Goal: Complete application form: Complete application form

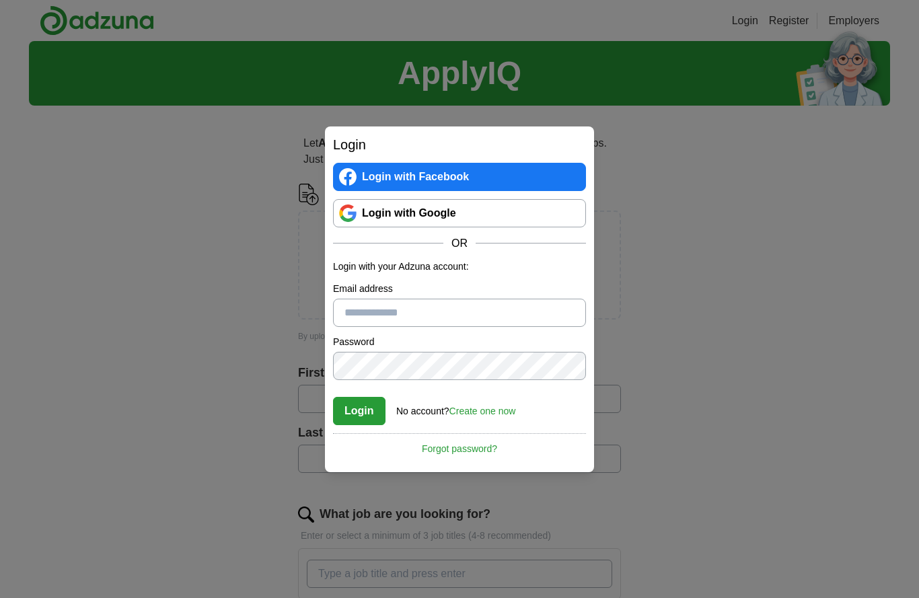
click at [488, 301] on input "Email address" at bounding box center [459, 313] width 253 height 28
type input "**********"
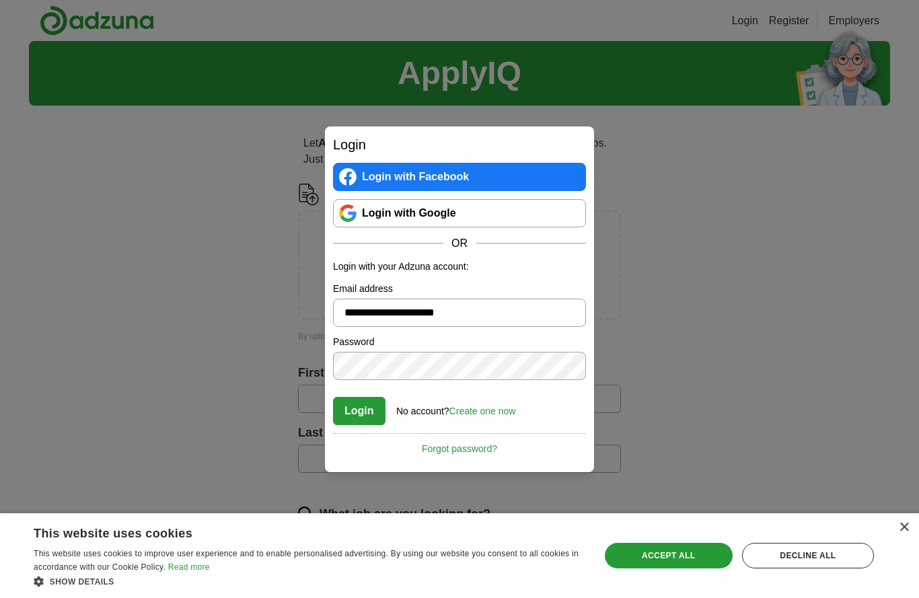
click at [507, 409] on link "Create one now" at bounding box center [482, 411] width 67 height 11
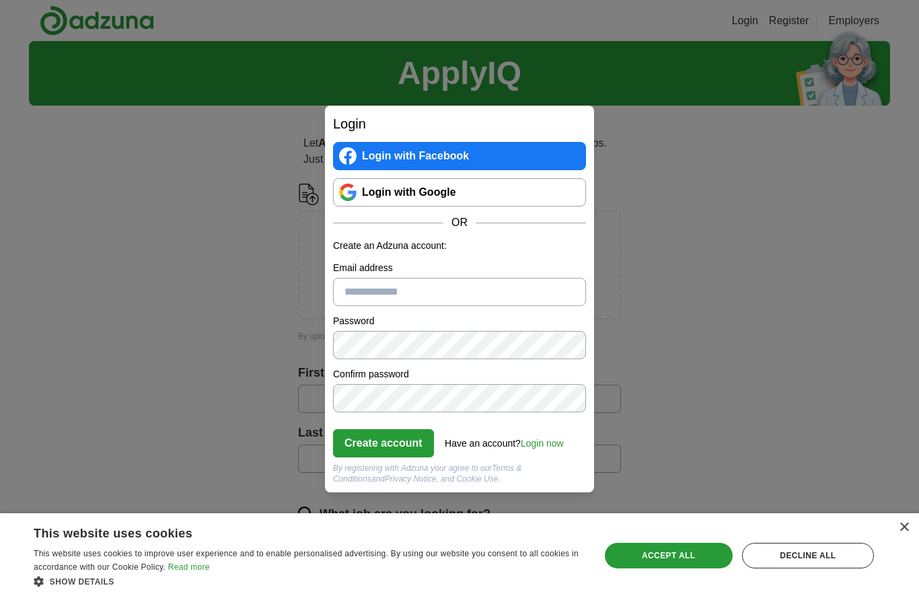
click at [482, 293] on input "Email address" at bounding box center [459, 292] width 253 height 28
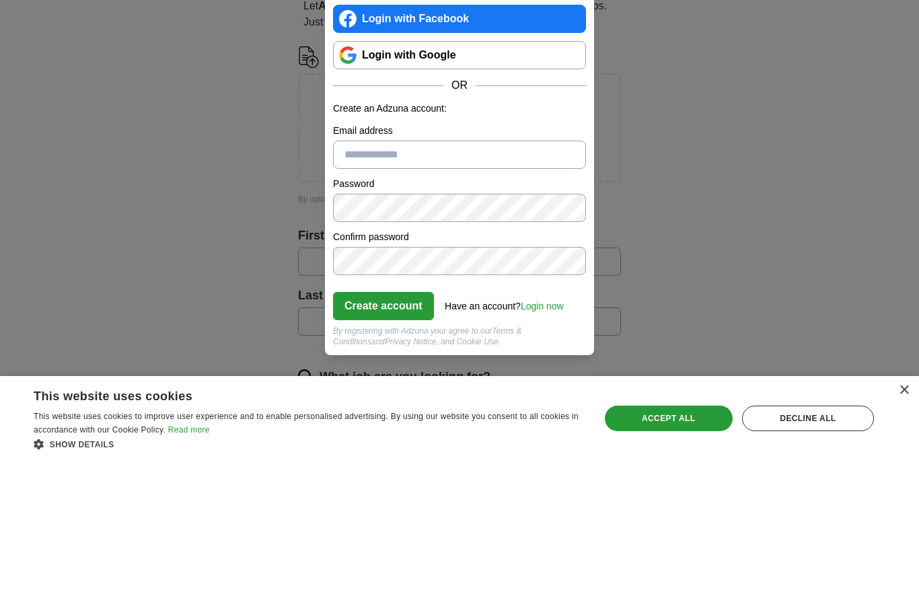
scroll to position [137, 0]
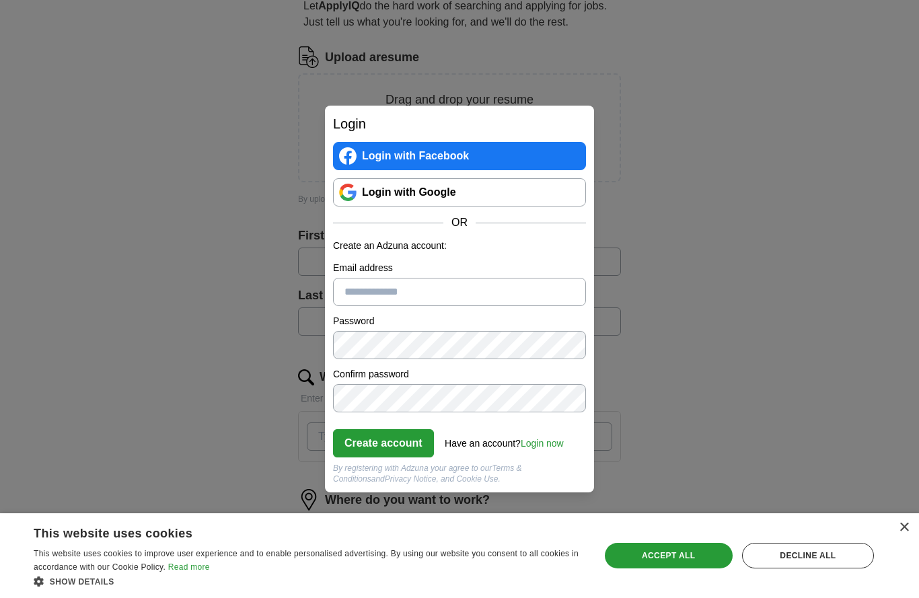
type input "**********"
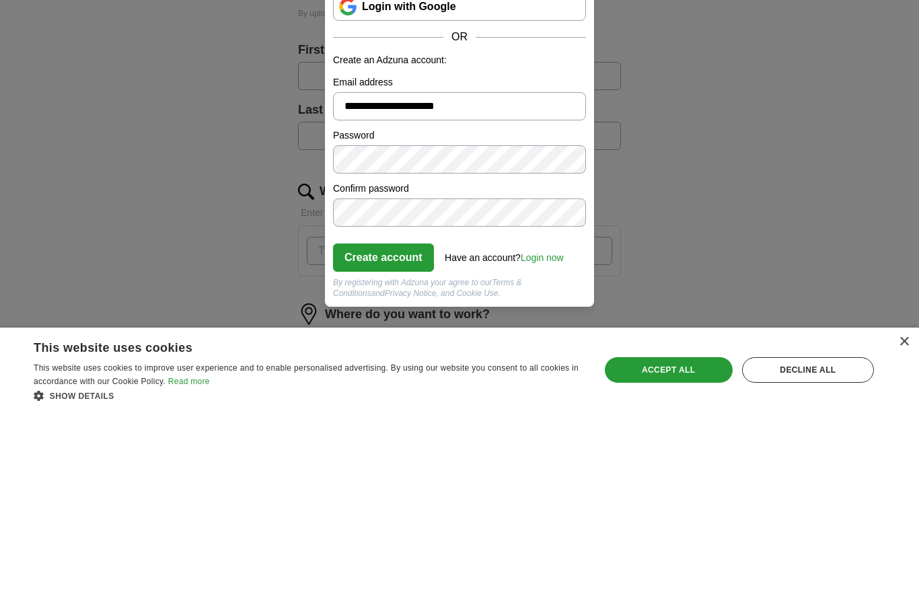
click at [381, 429] on button "Create account" at bounding box center [383, 443] width 101 height 28
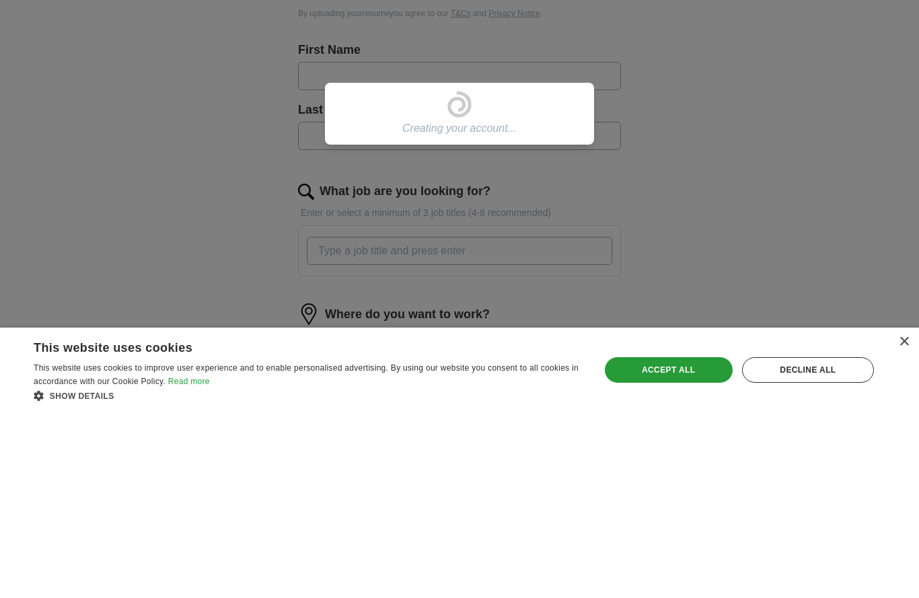
scroll to position [323, 0]
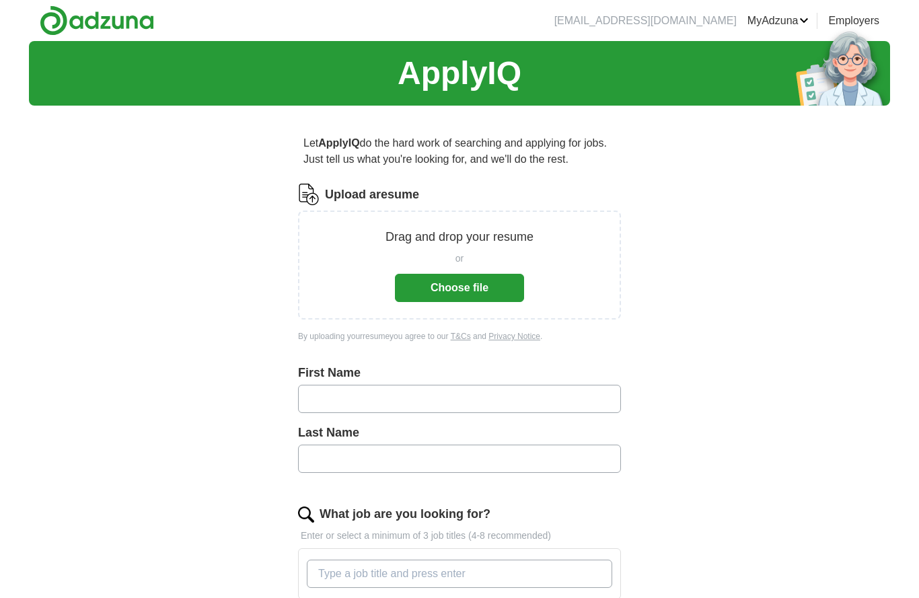
scroll to position [323, 0]
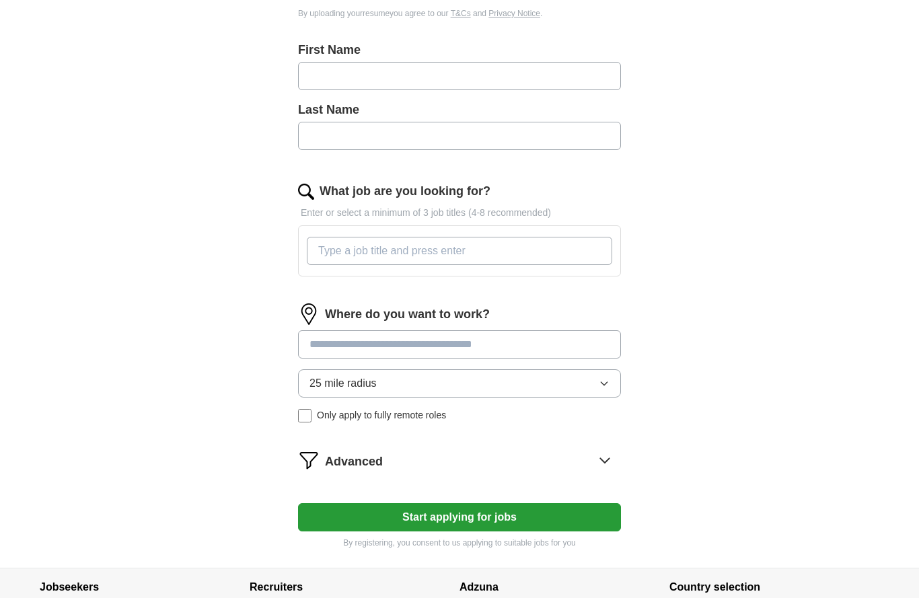
click at [545, 71] on input "text" at bounding box center [459, 76] width 323 height 28
type input "*******"
type input "****"
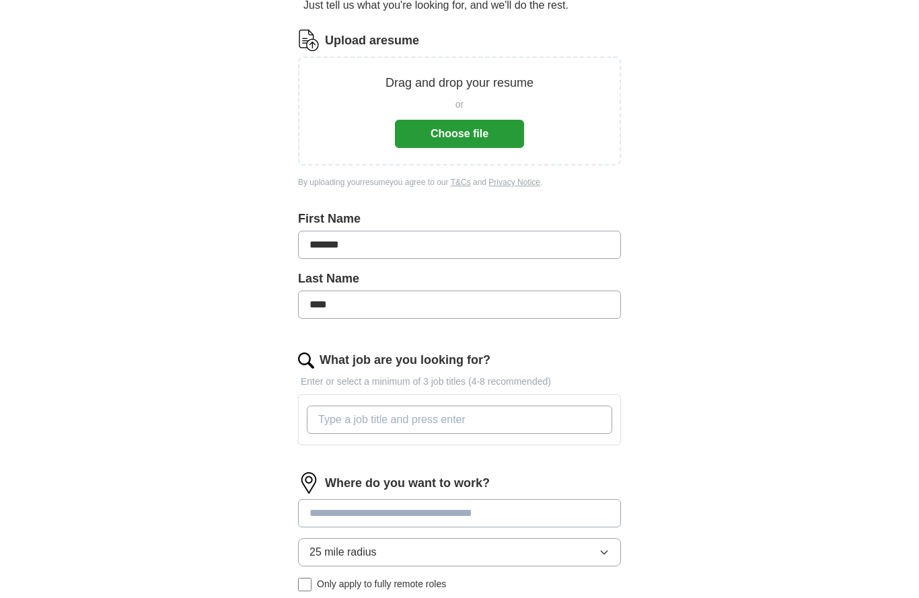
scroll to position [151, 0]
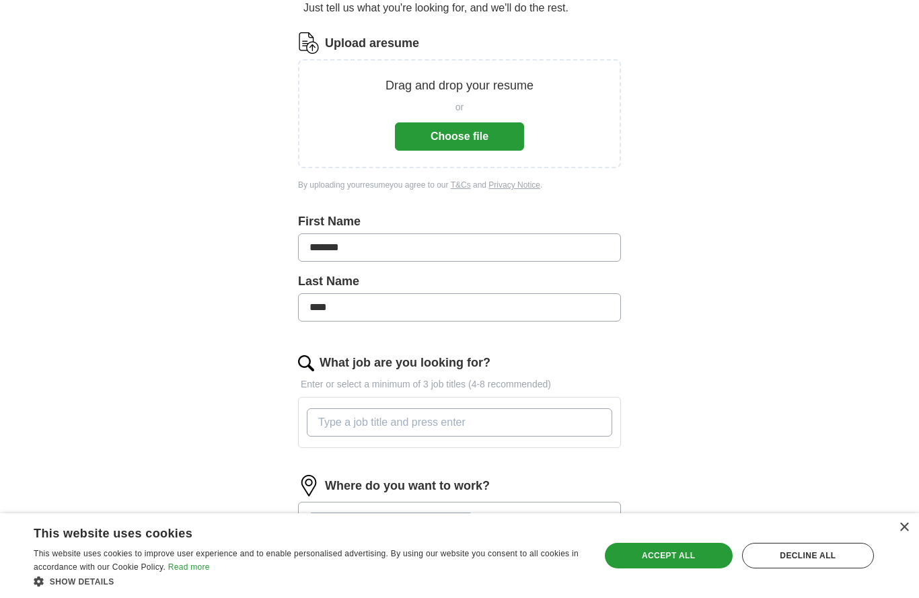
click at [531, 434] on input "What job are you looking for?" at bounding box center [459, 422] width 305 height 28
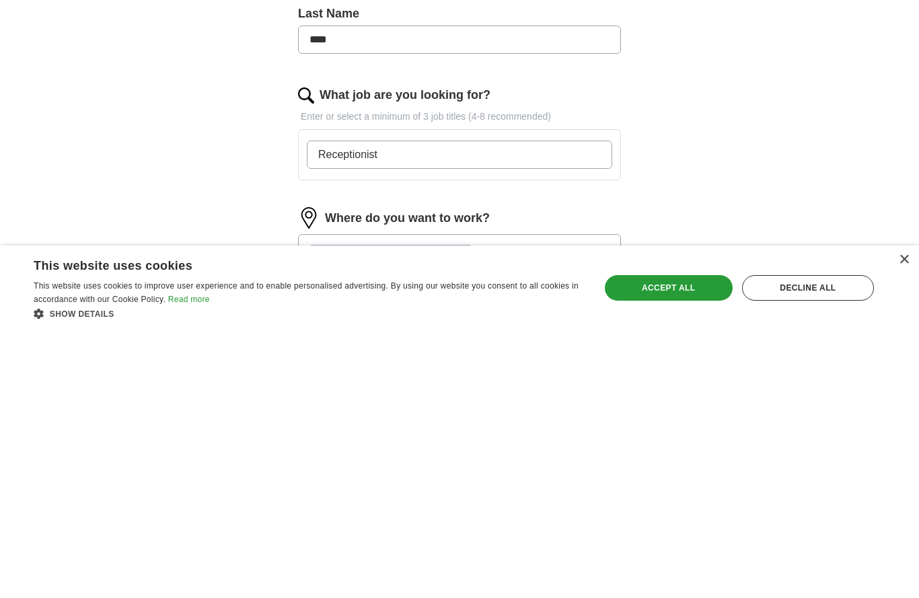
click at [683, 543] on div "Accept all" at bounding box center [669, 556] width 128 height 26
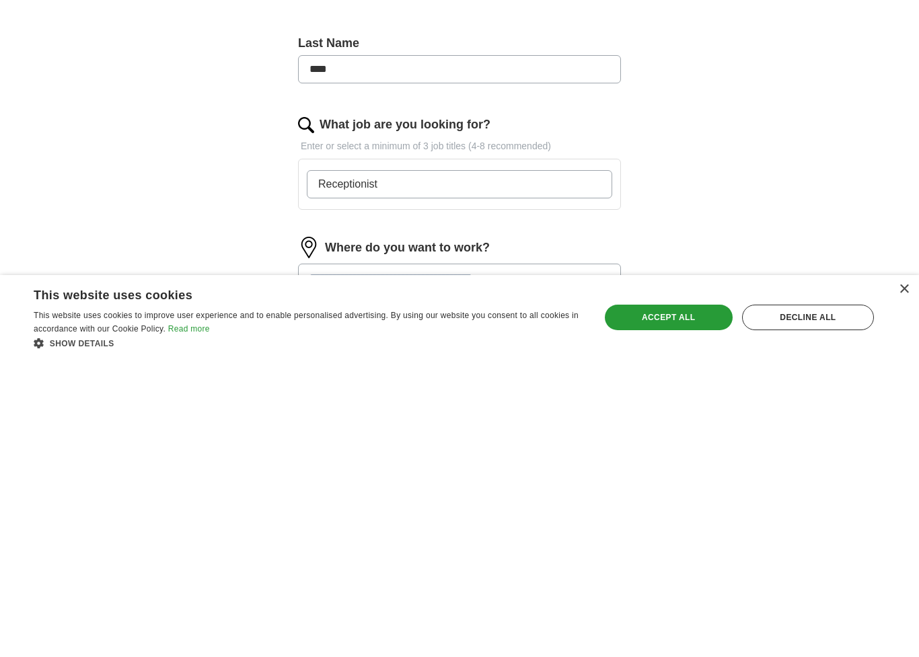
scroll to position [419, 0]
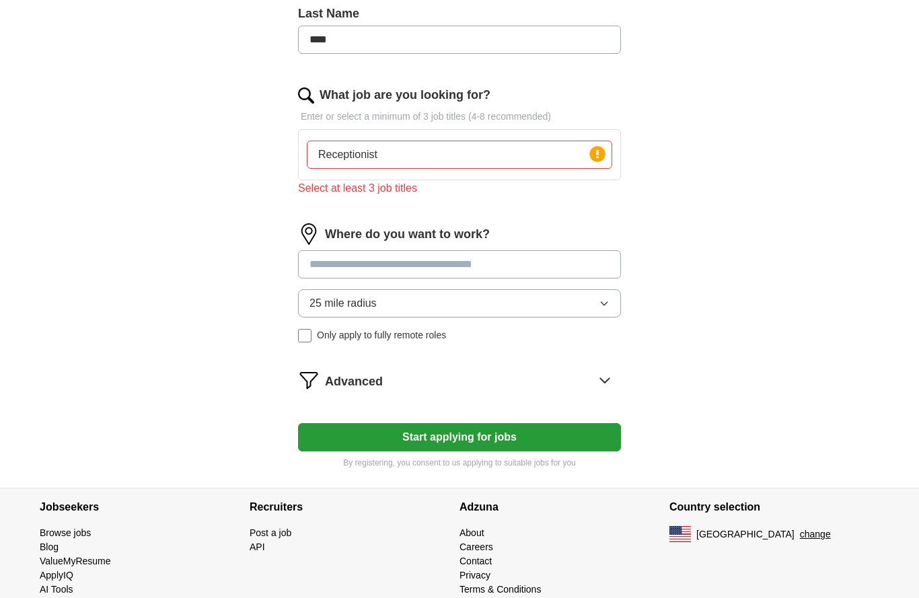
click at [517, 156] on input "Receptionist" at bounding box center [459, 155] width 305 height 28
type input "Receptionist, patient service, medical receptionist"
click at [512, 267] on input at bounding box center [459, 264] width 323 height 28
click at [575, 153] on input "Receptionist, patient service, medical receptionist" at bounding box center [459, 155] width 305 height 28
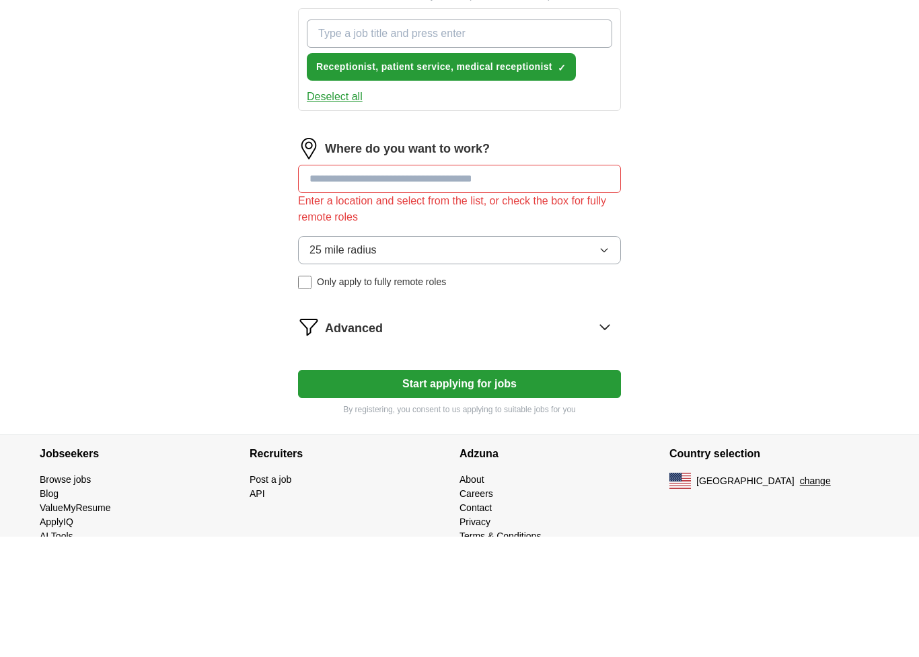
click at [526, 286] on input at bounding box center [459, 300] width 323 height 28
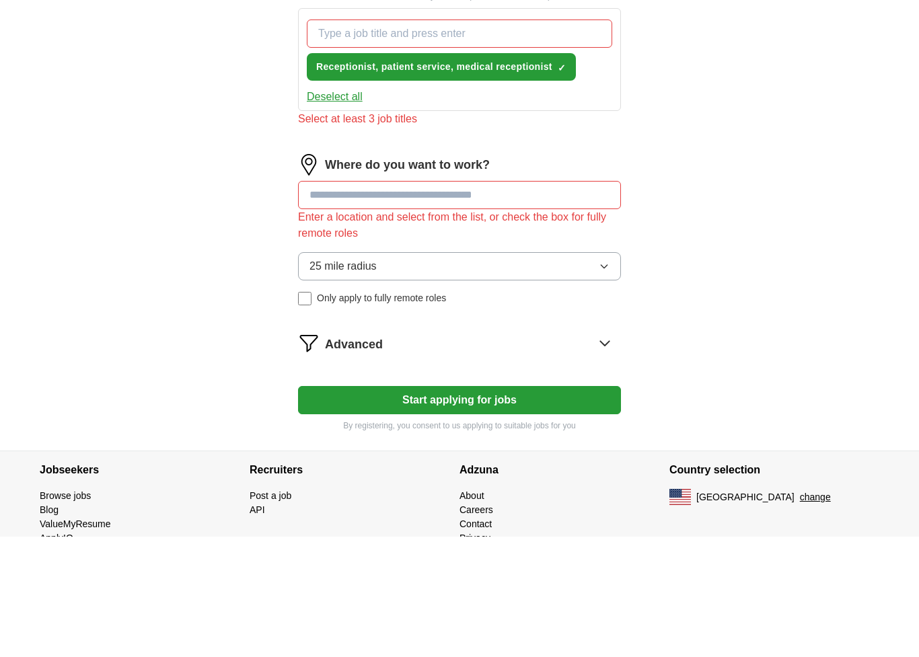
type input "*"
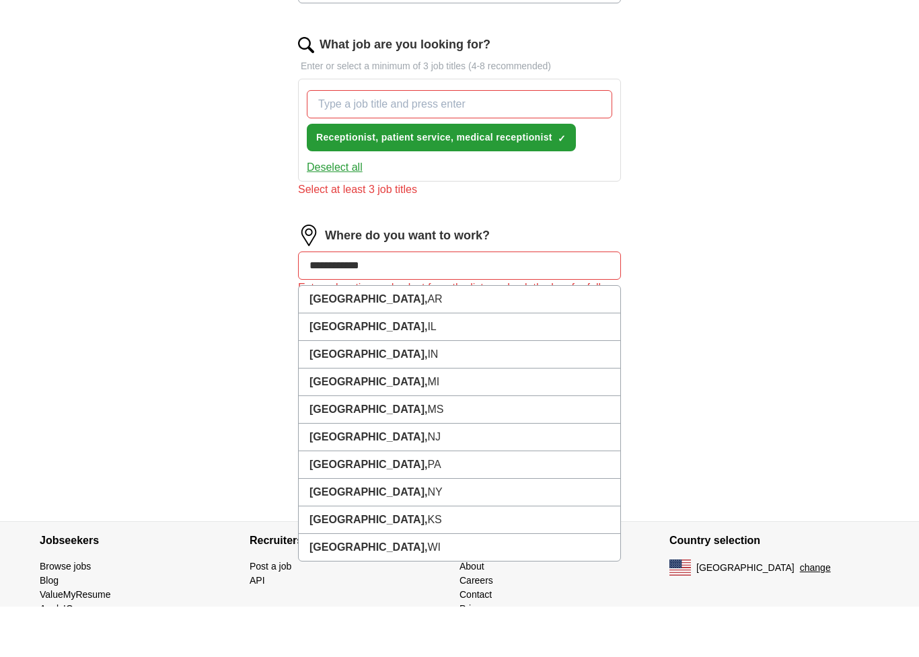
type input "**********"
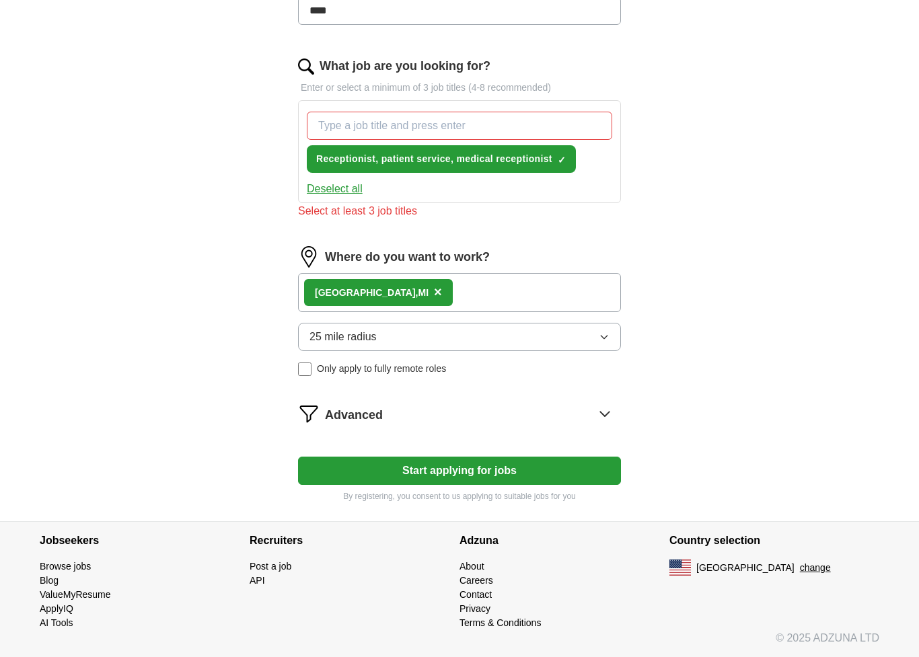
click at [520, 473] on button "Start applying for jobs" at bounding box center [459, 471] width 323 height 28
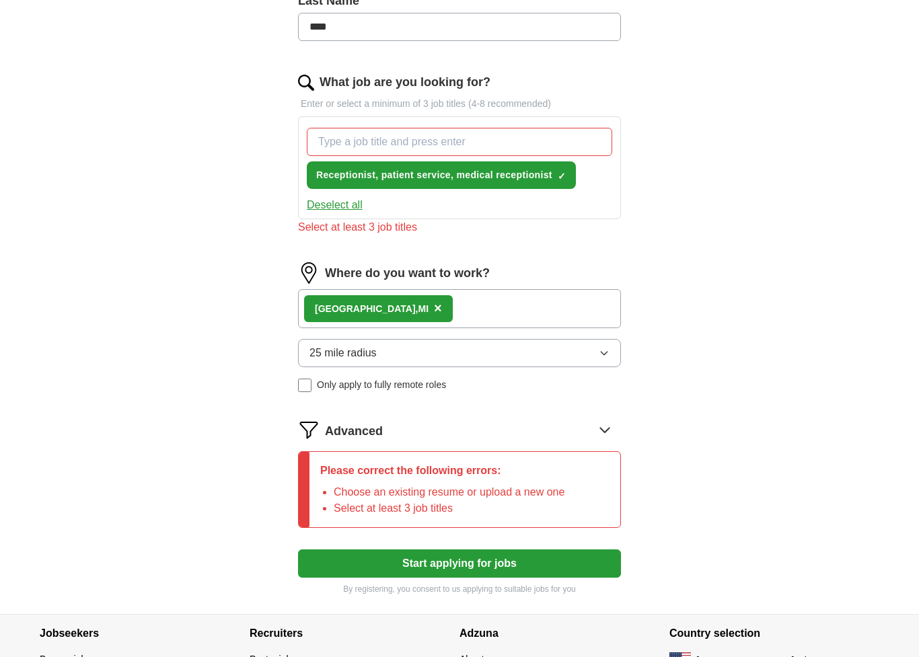
click at [598, 440] on icon at bounding box center [605, 430] width 22 height 22
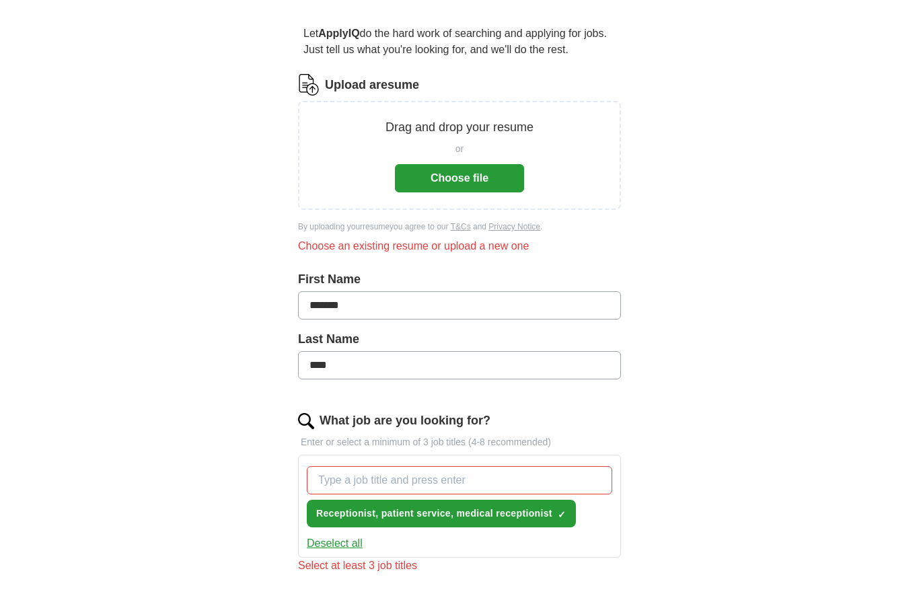
scroll to position [85, 0]
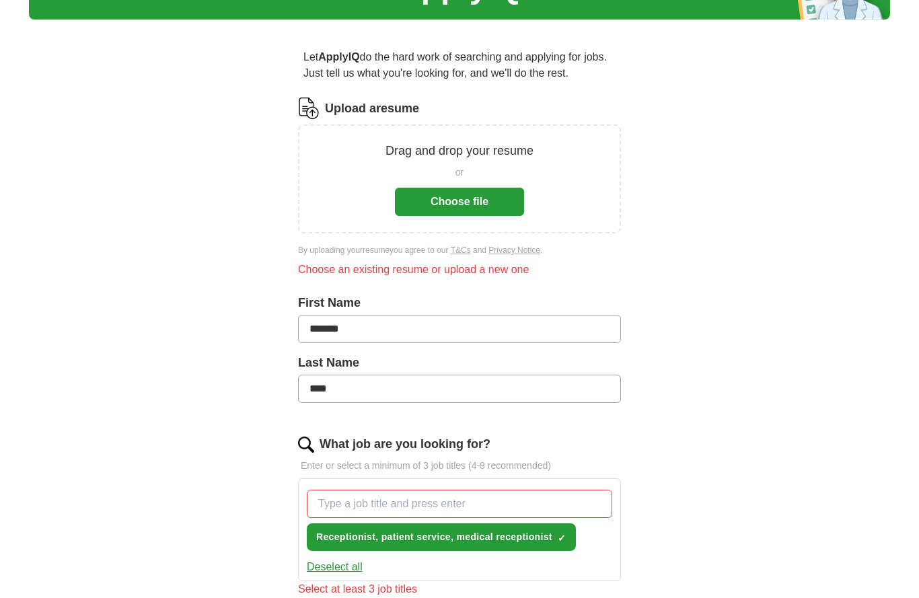
click at [490, 198] on button "Choose file" at bounding box center [459, 202] width 129 height 28
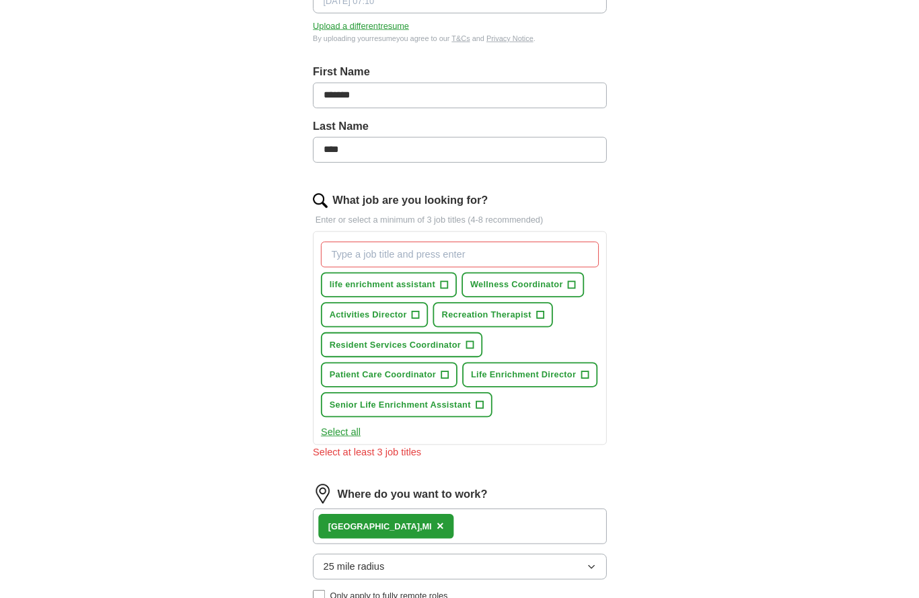
scroll to position [241, 0]
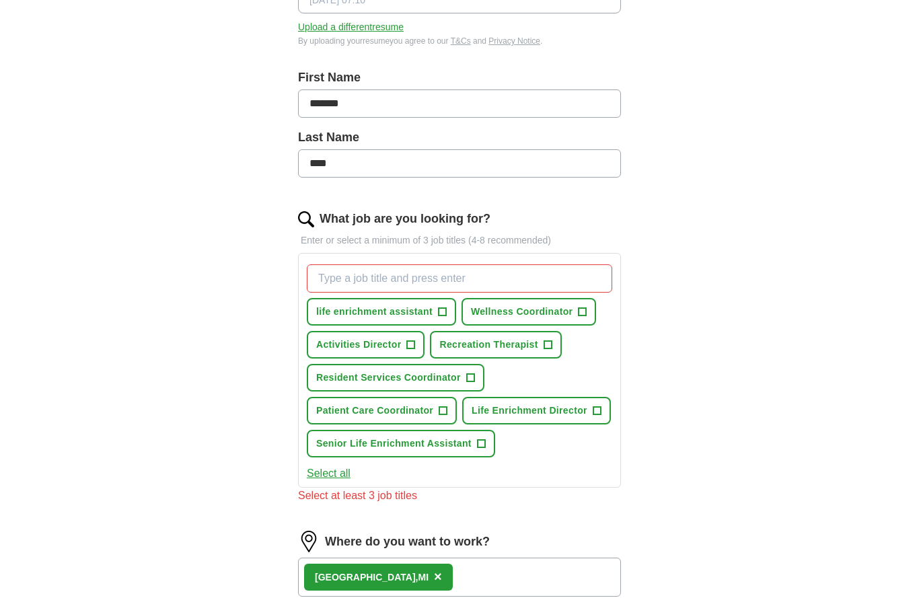
click at [443, 381] on span "Resident Services Coordinator" at bounding box center [388, 378] width 145 height 14
click at [427, 309] on span "life enrichment assistant" at bounding box center [374, 312] width 116 height 14
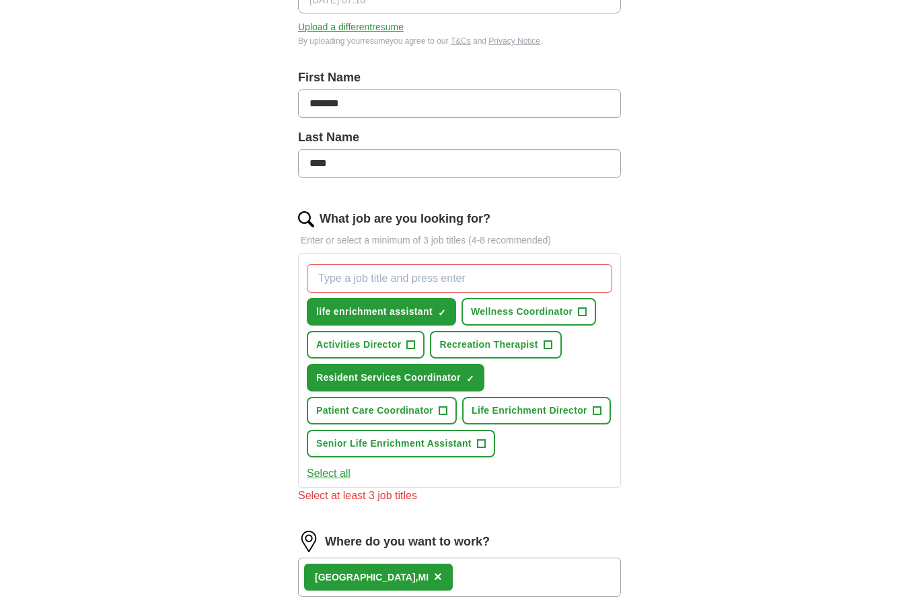
click at [431, 405] on span "Patient Care Coordinator" at bounding box center [374, 411] width 117 height 14
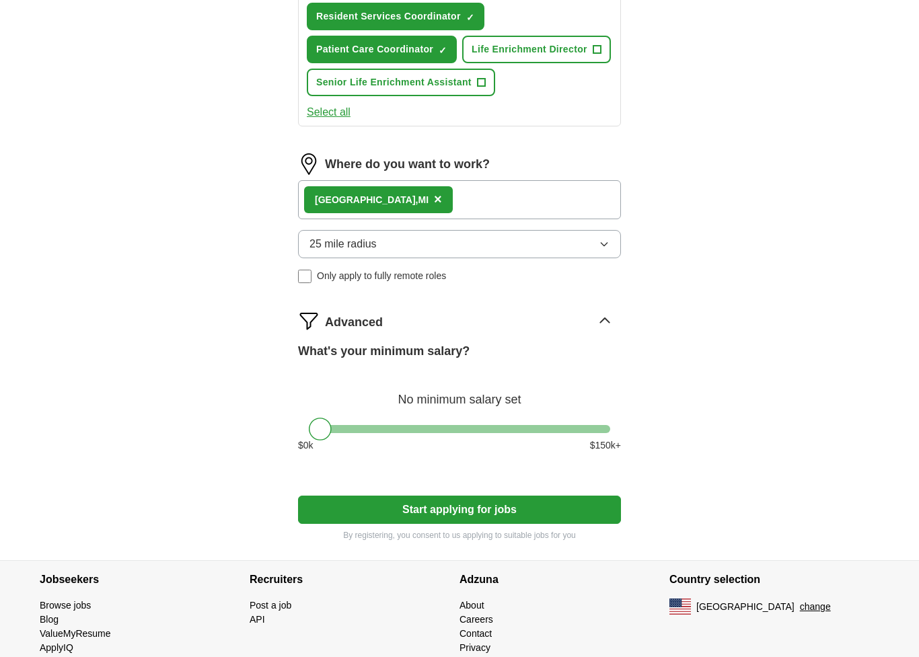
scroll to position [642, 0]
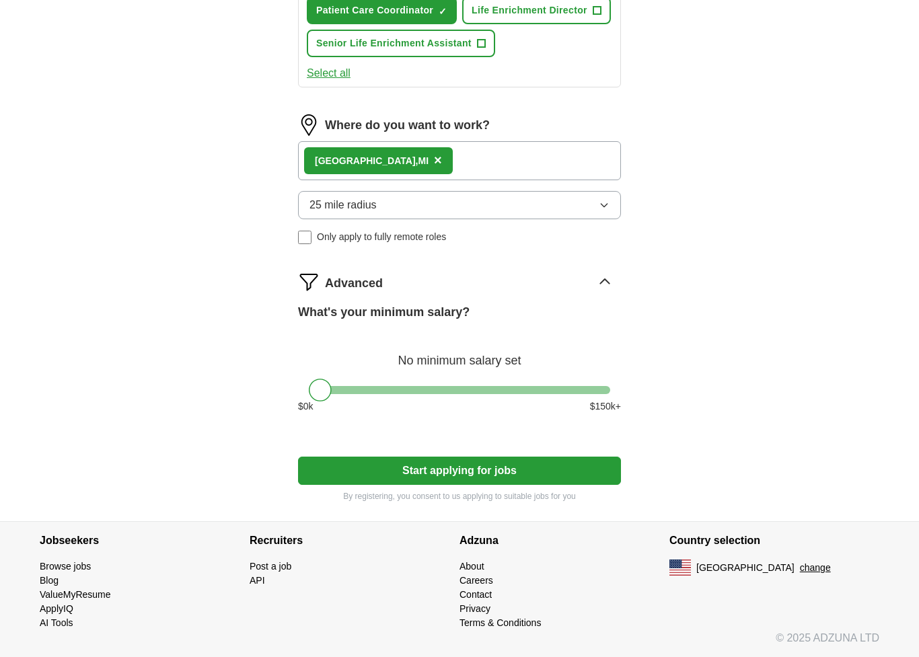
click at [479, 473] on button "Start applying for jobs" at bounding box center [459, 471] width 323 height 28
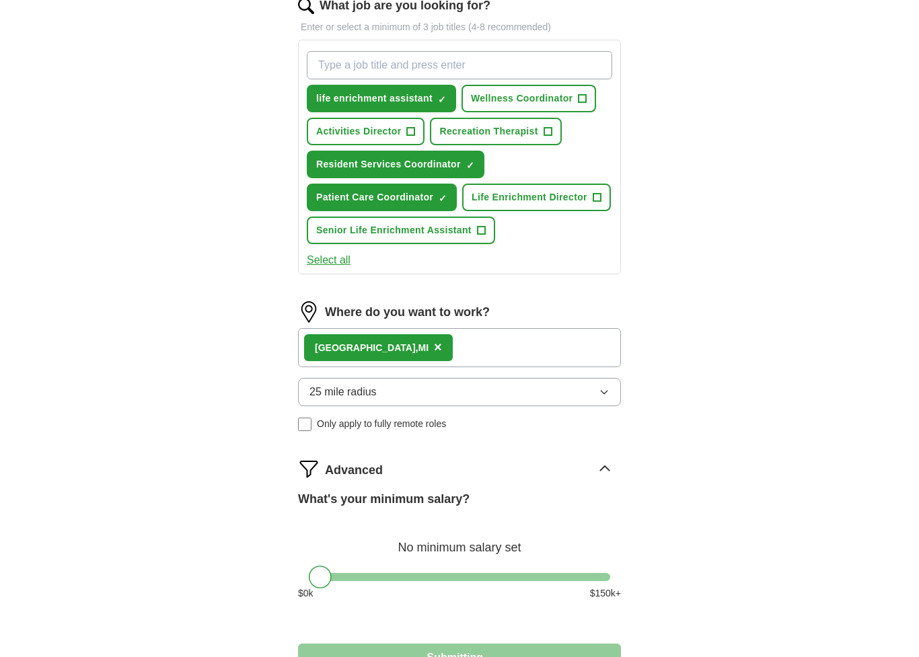
select select "**"
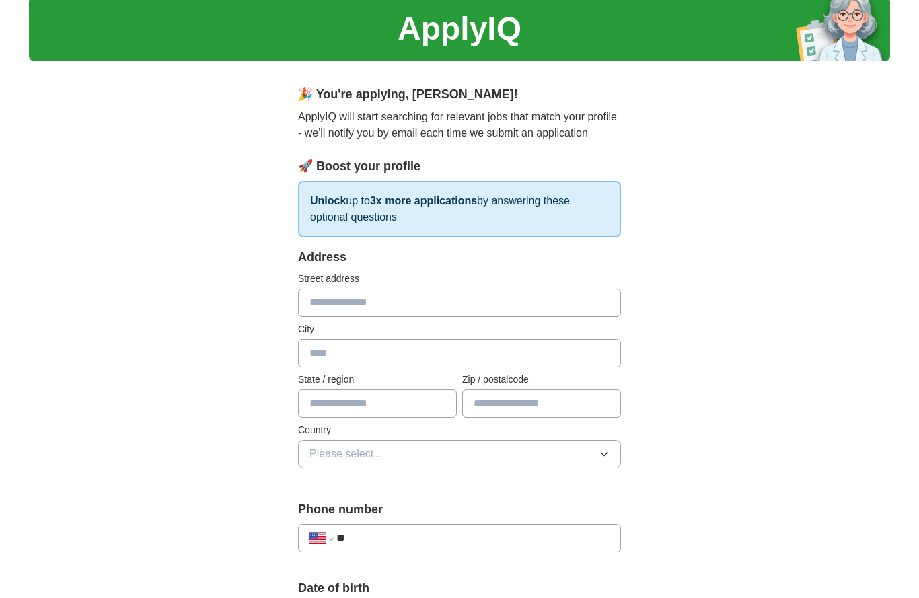
scroll to position [0, 0]
